Goal: Transaction & Acquisition: Download file/media

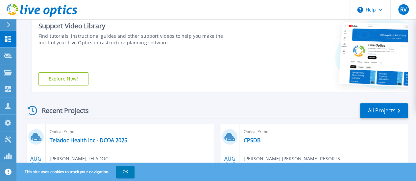
scroll to position [106, 0]
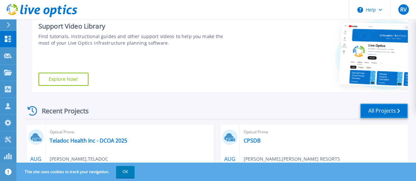
click at [377, 111] on link "All Projects" at bounding box center [384, 111] width 48 height 15
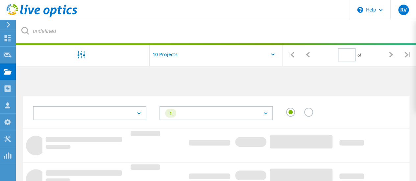
type input "1"
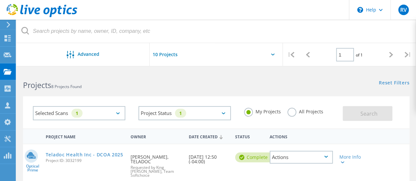
click at [291, 113] on label "All Projects" at bounding box center [305, 111] width 36 height 6
click at [0, 0] on input "All Projects" at bounding box center [0, 0] width 0 height 0
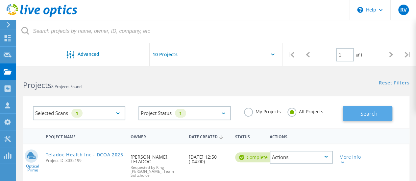
click at [347, 118] on button "Search" at bounding box center [367, 113] width 50 height 15
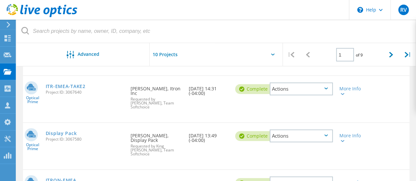
scroll to position [167, 0]
click at [67, 131] on link "Display Pack" at bounding box center [61, 133] width 31 height 5
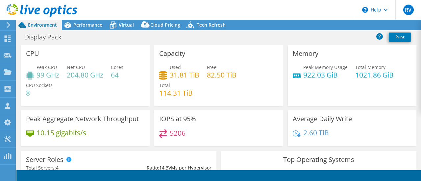
select select "USD"
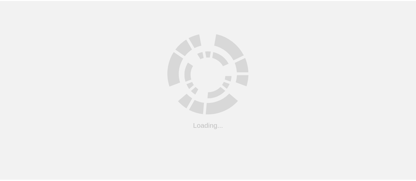
scroll to position [167, 0]
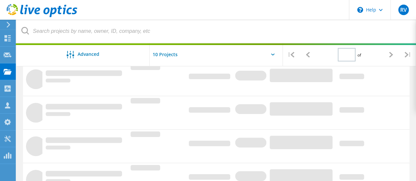
type input "1"
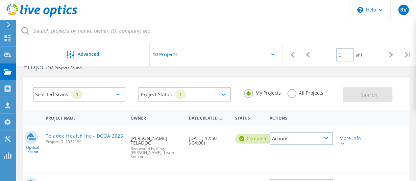
scroll to position [15, 0]
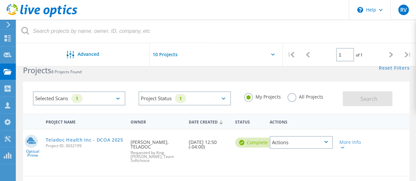
click at [291, 102] on div "All Projects" at bounding box center [305, 98] width 36 height 10
click at [292, 99] on label "All Projects" at bounding box center [305, 96] width 36 height 6
click at [0, 0] on input "All Projects" at bounding box center [0, 0] width 0 height 0
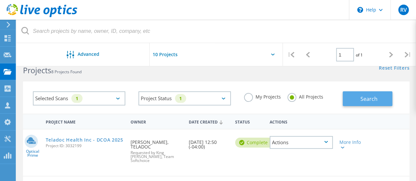
click at [355, 101] on button "Search" at bounding box center [367, 98] width 50 height 15
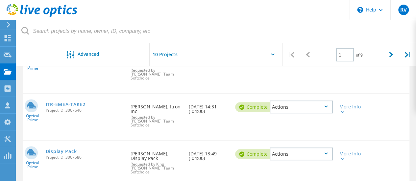
scroll to position [149, 0]
click at [323, 147] on div "Actions" at bounding box center [301, 153] width 63 height 13
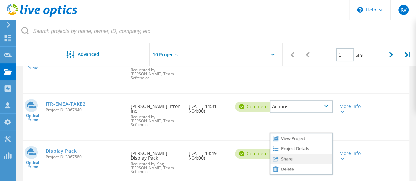
click at [312, 154] on div "Share" at bounding box center [301, 159] width 62 height 10
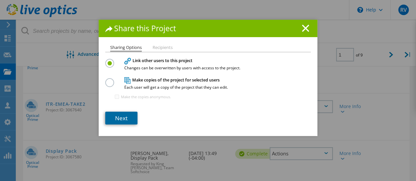
click at [116, 116] on link "Next" at bounding box center [121, 118] width 32 height 13
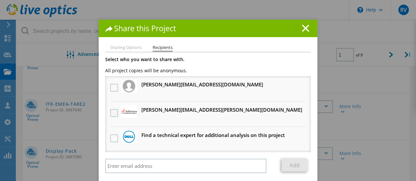
click at [110, 112] on label at bounding box center [115, 113] width 10 height 8
click at [0, 0] on input "checkbox" at bounding box center [0, 0] width 0 height 0
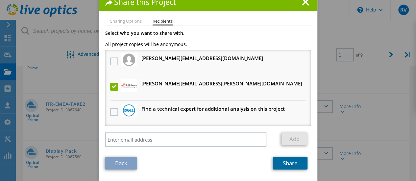
click at [284, 160] on link "Share" at bounding box center [290, 163] width 35 height 13
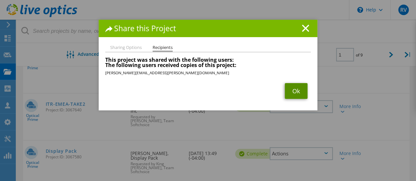
click at [293, 88] on link "Ok" at bounding box center [296, 91] width 23 height 16
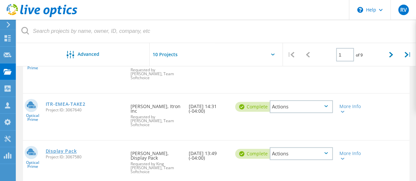
click at [65, 149] on link "Display Pack" at bounding box center [61, 151] width 31 height 5
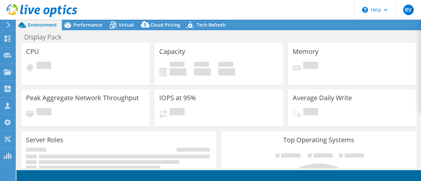
select select "USD"
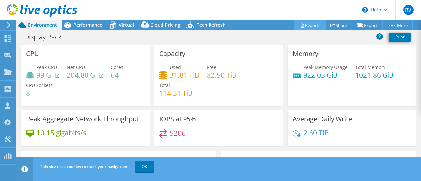
click at [315, 26] on link "Reports" at bounding box center [310, 25] width 32 height 10
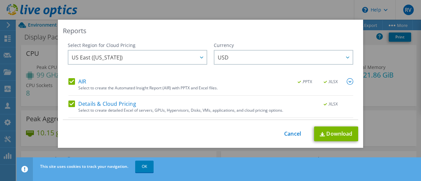
click at [346, 81] on img at bounding box center [349, 81] width 7 height 7
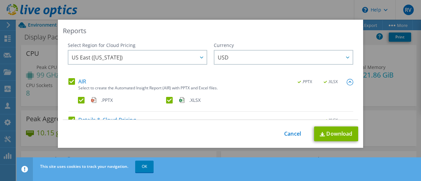
click at [167, 93] on div "AIR .PPTX .XLSX Select to create the Automated Insight Report (AIR) with PPTX a…" at bounding box center [210, 95] width 285 height 34
click at [167, 99] on label ".XLSX" at bounding box center [209, 100] width 87 height 7
click at [0, 0] on input ".XLSX" at bounding box center [0, 0] width 0 height 0
click at [346, 82] on img at bounding box center [349, 82] width 7 height 7
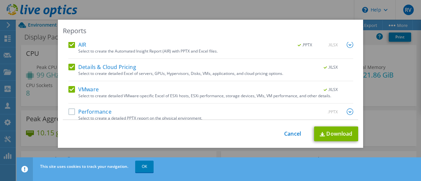
scroll to position [42, 0]
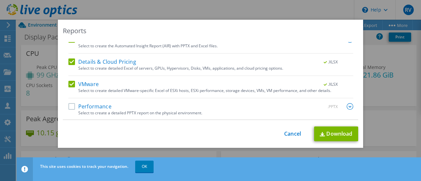
click at [72, 107] on label "Performance" at bounding box center [89, 106] width 43 height 7
click at [0, 0] on input "Performance" at bounding box center [0, 0] width 0 height 0
click at [346, 104] on img at bounding box center [349, 106] width 7 height 7
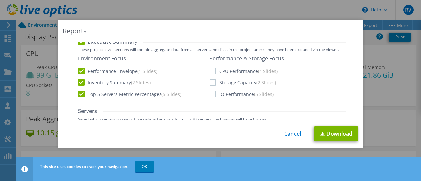
scroll to position [162, 0]
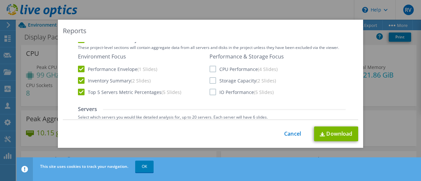
click at [80, 93] on label "Top 5 Servers Metric Percentages (5 Slides)" at bounding box center [129, 92] width 103 height 7
click at [0, 0] on input "Top 5 Servers Metric Percentages (5 Slides)" at bounding box center [0, 0] width 0 height 0
click at [213, 82] on label "Storage Capacity (2 Slides)" at bounding box center [242, 80] width 66 height 7
click at [0, 0] on input "Storage Capacity (2 Slides)" at bounding box center [0, 0] width 0 height 0
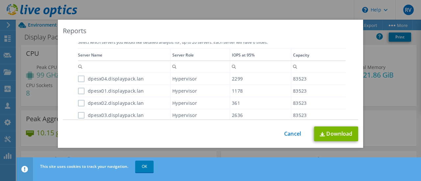
scroll to position [239, 0]
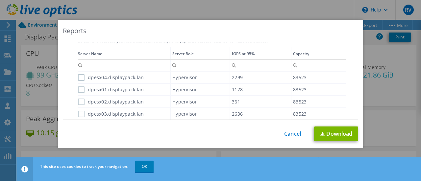
click at [78, 77] on div "Data grid" at bounding box center [78, 81] width 1 height 69
click at [78, 78] on label "dpesx04.displaypack.lan" at bounding box center [111, 77] width 66 height 7
click at [0, 0] on input "dpesx04.displaypack.lan" at bounding box center [0, 0] width 0 height 0
click at [81, 91] on label "dpesx01.displaypack.lan" at bounding box center [111, 89] width 66 height 7
click at [0, 0] on input "dpesx01.displaypack.lan" at bounding box center [0, 0] width 0 height 0
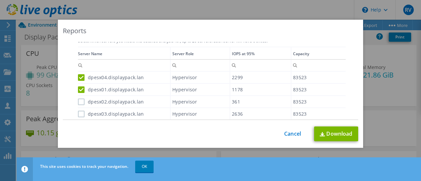
click at [81, 100] on label "dpesx02.displaypack.lan" at bounding box center [111, 102] width 66 height 7
click at [0, 0] on input "dpesx02.displaypack.lan" at bounding box center [0, 0] width 0 height 0
click at [80, 115] on label "dpesx03.displaypack.lan" at bounding box center [111, 114] width 66 height 7
click at [0, 0] on input "dpesx03.displaypack.lan" at bounding box center [0, 0] width 0 height 0
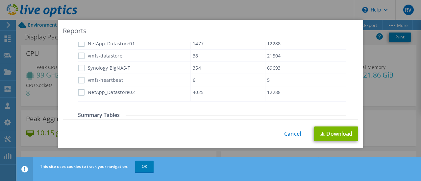
scroll to position [410, 0]
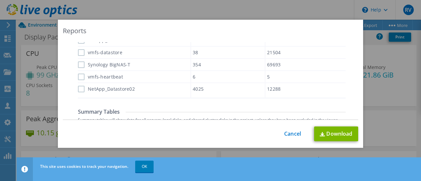
click at [78, 87] on label "NetApp_Datastore02" at bounding box center [106, 89] width 57 height 7
click at [0, 0] on input "NetApp_Datastore02" at bounding box center [0, 0] width 0 height 0
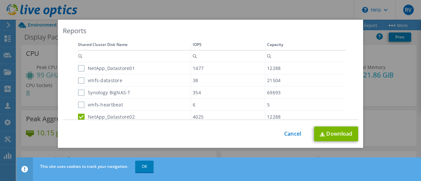
scroll to position [383, 0]
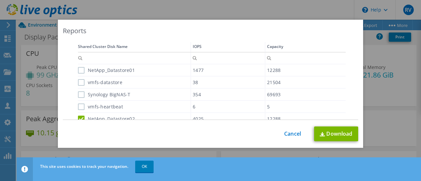
click at [78, 72] on label "NetApp_Datastore01" at bounding box center [106, 70] width 57 height 7
click at [0, 0] on input "NetApp_Datastore01" at bounding box center [0, 0] width 0 height 0
click at [81, 82] on label "vmfs-datastore" at bounding box center [100, 82] width 44 height 7
click at [0, 0] on input "vmfs-datastore" at bounding box center [0, 0] width 0 height 0
click at [81, 91] on label "Synology BigNAS-T" at bounding box center [104, 94] width 53 height 7
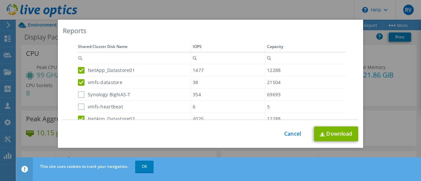
click at [0, 0] on input "Synology BigNAS-T" at bounding box center [0, 0] width 0 height 0
click at [81, 104] on label "vmfs-heartbeat" at bounding box center [100, 107] width 45 height 7
click at [0, 0] on input "vmfs-heartbeat" at bounding box center [0, 0] width 0 height 0
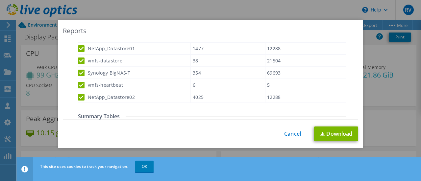
scroll to position [404, 0]
click at [81, 86] on label "vmfs-heartbeat" at bounding box center [100, 85] width 45 height 7
click at [0, 0] on input "vmfs-heartbeat" at bounding box center [0, 0] width 0 height 0
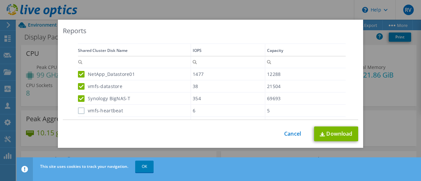
scroll to position [379, 0]
click at [78, 72] on label "NetApp_Datastore01" at bounding box center [106, 74] width 57 height 7
click at [0, 0] on input "NetApp_Datastore01" at bounding box center [0, 0] width 0 height 0
click at [81, 85] on label "vmfs-datastore" at bounding box center [100, 86] width 44 height 7
click at [0, 0] on input "vmfs-datastore" at bounding box center [0, 0] width 0 height 0
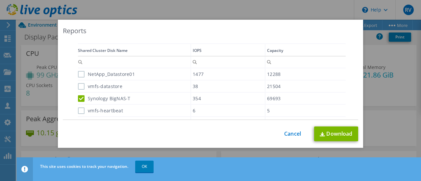
click at [81, 100] on label "Synology BigNAS-T" at bounding box center [104, 98] width 53 height 7
click at [0, 0] on input "Synology BigNAS-T" at bounding box center [0, 0] width 0 height 0
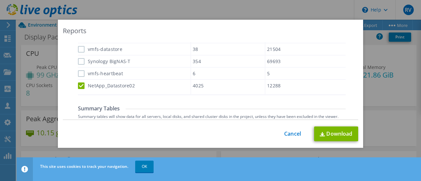
scroll to position [0, 0]
click at [79, 87] on label "NetApp_Datastore02" at bounding box center [106, 85] width 57 height 7
click at [0, 0] on input "NetApp_Datastore02" at bounding box center [0, 0] width 0 height 0
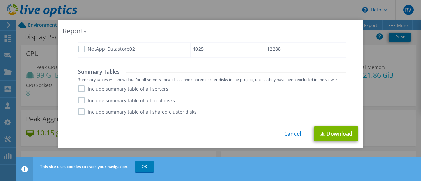
click at [79, 86] on label "Include summary table of all servers" at bounding box center [123, 88] width 90 height 7
click at [0, 0] on input "Include summary table of all servers" at bounding box center [0, 0] width 0 height 0
click at [139, 102] on label "Include summary table of all local disks" at bounding box center [126, 100] width 97 height 7
click at [0, 0] on input "Include summary table of all local disks" at bounding box center [0, 0] width 0 height 0
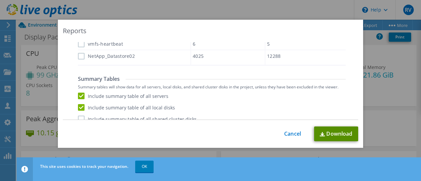
click at [338, 134] on link "Download" at bounding box center [336, 134] width 44 height 15
click at [284, 134] on link "Cancel" at bounding box center [292, 134] width 17 height 6
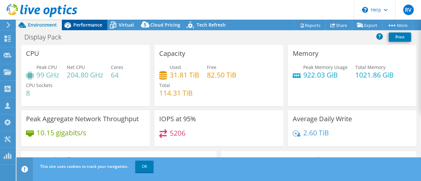
click at [82, 23] on span "Performance" at bounding box center [87, 25] width 29 height 6
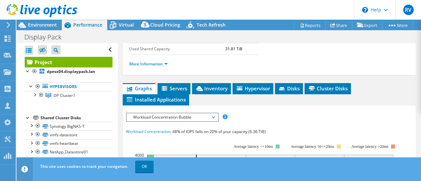
scroll to position [135, 0]
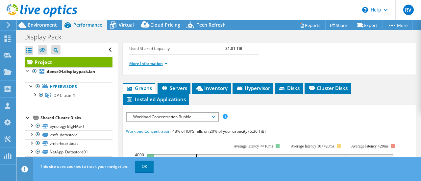
click at [160, 66] on link "More Information" at bounding box center [148, 64] width 38 height 6
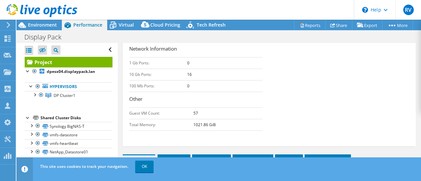
scroll to position [248, 0]
